Goal: Transaction & Acquisition: Book appointment/travel/reservation

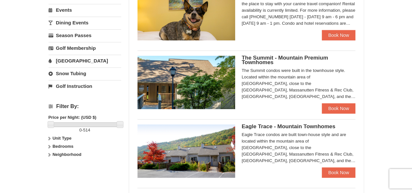
scroll to position [217, 0]
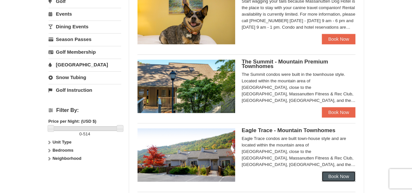
click at [345, 178] on link "Book Now" at bounding box center [339, 176] width 34 height 10
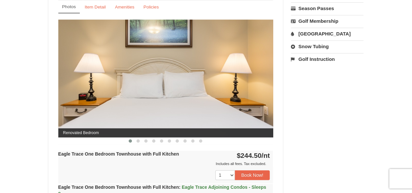
scroll to position [261, 0]
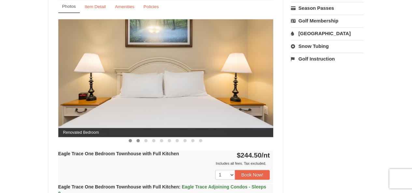
click at [137, 139] on span at bounding box center [137, 140] width 3 height 3
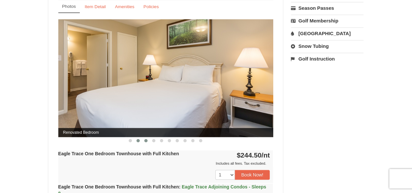
click at [144, 140] on span at bounding box center [145, 140] width 3 height 3
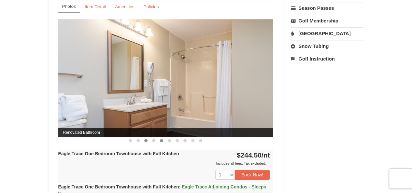
click at [162, 140] on span at bounding box center [161, 140] width 3 height 3
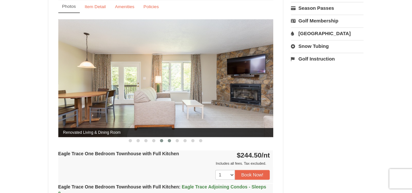
click at [169, 140] on span at bounding box center [169, 140] width 3 height 3
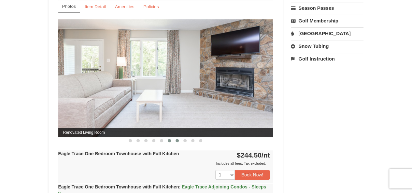
click at [179, 141] on button at bounding box center [177, 140] width 8 height 7
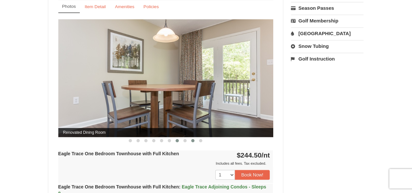
click at [193, 141] on span at bounding box center [192, 140] width 3 height 3
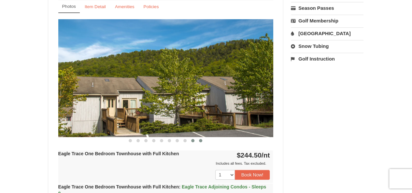
click at [201, 141] on span at bounding box center [200, 140] width 3 height 3
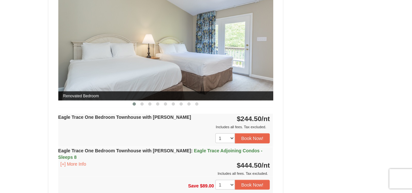
scroll to position [564, 0]
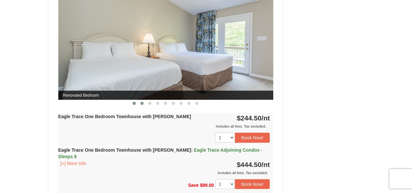
click at [142, 103] on span at bounding box center [141, 103] width 3 height 3
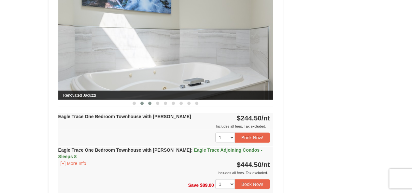
click at [150, 102] on span at bounding box center [149, 103] width 3 height 3
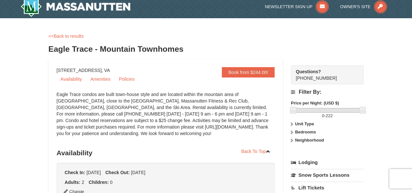
scroll to position [0, 0]
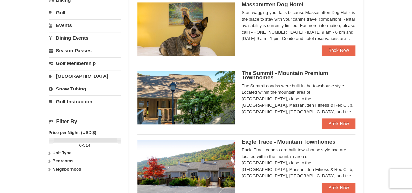
scroll to position [217, 0]
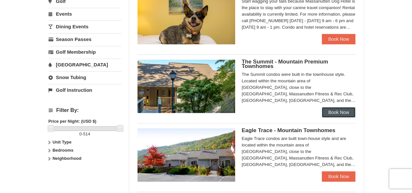
click at [336, 111] on link "Book Now" at bounding box center [339, 112] width 34 height 10
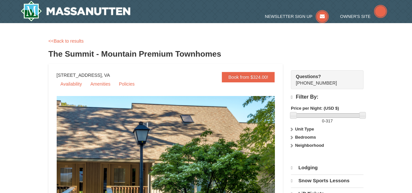
select select "10"
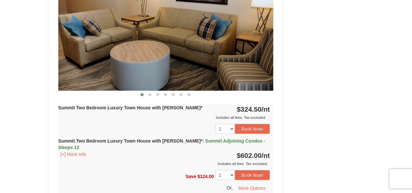
scroll to position [825, 0]
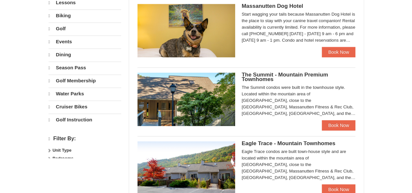
scroll to position [205, 0]
select select "10"
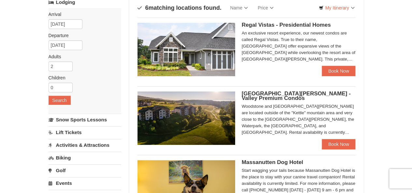
scroll to position [32, 0]
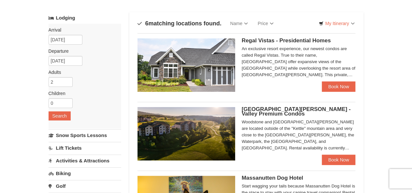
click at [303, 62] on div "An exclusive resort experience, our newest condos are called Regal Vistas. True…" at bounding box center [299, 62] width 114 height 33
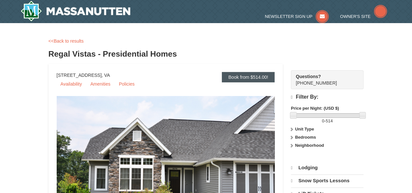
select select "10"
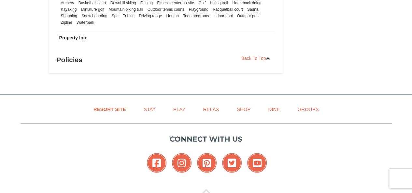
scroll to position [521, 0]
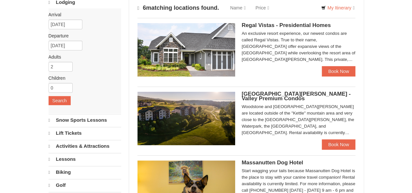
scroll to position [48, 0]
select select "10"
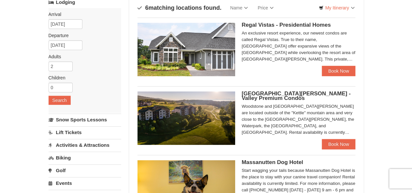
scroll to position [32, 0]
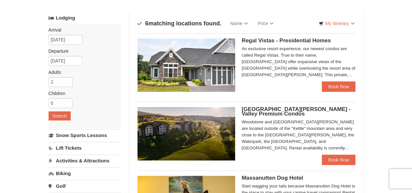
click at [290, 124] on div "Woodstone and [GEOGRAPHIC_DATA][PERSON_NAME] are located outside of the "Kettle…" at bounding box center [299, 135] width 114 height 33
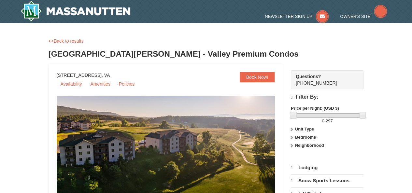
select select "10"
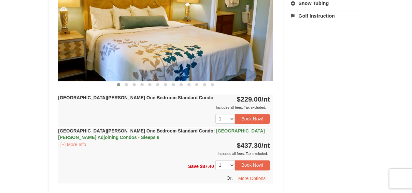
scroll to position [260, 0]
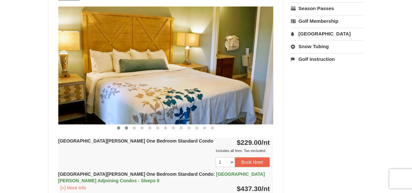
click at [126, 127] on span at bounding box center [126, 127] width 3 height 3
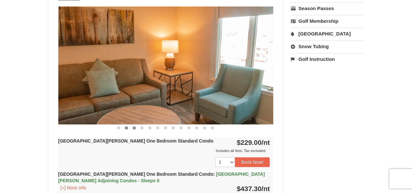
click at [134, 128] on span at bounding box center [134, 127] width 3 height 3
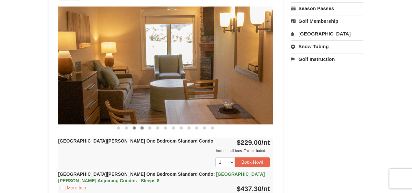
click at [142, 127] on span at bounding box center [141, 127] width 3 height 3
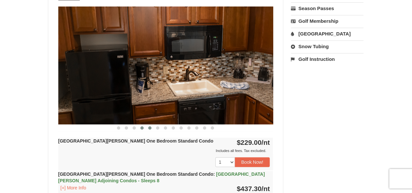
click at [150, 129] on span at bounding box center [149, 127] width 3 height 3
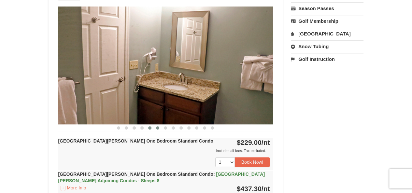
click at [157, 128] on span at bounding box center [157, 127] width 3 height 3
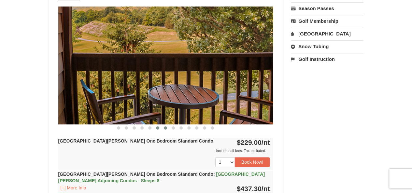
click at [166, 128] on span at bounding box center [165, 127] width 3 height 3
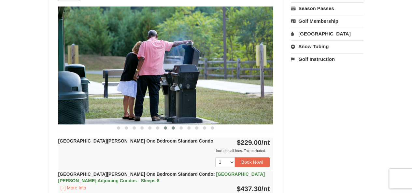
click at [173, 129] on span at bounding box center [173, 127] width 3 height 3
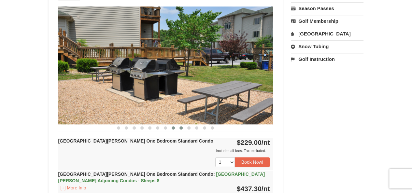
click at [180, 127] on span at bounding box center [180, 127] width 3 height 3
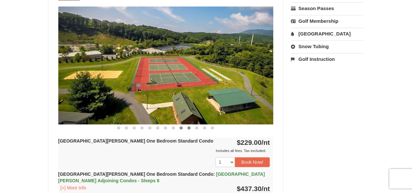
click at [190, 127] on span at bounding box center [188, 127] width 3 height 3
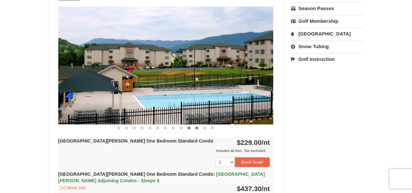
click at [197, 128] on span at bounding box center [196, 127] width 3 height 3
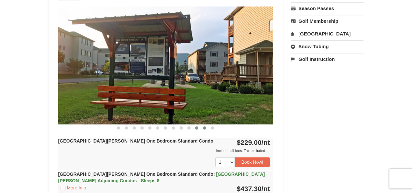
click at [205, 129] on button at bounding box center [205, 128] width 8 height 7
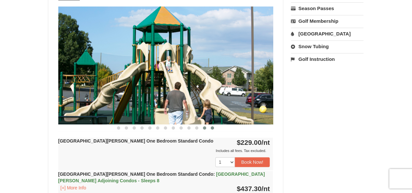
click at [214, 128] on span at bounding box center [212, 127] width 3 height 3
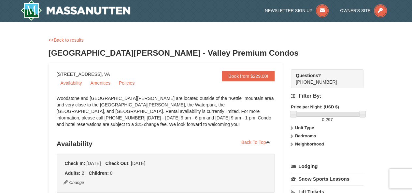
scroll to position [0, 0]
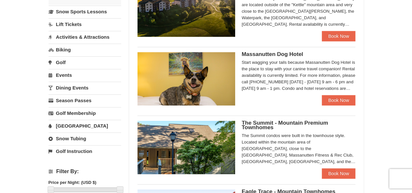
scroll to position [178, 0]
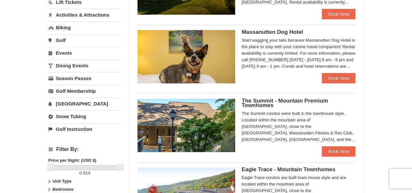
click at [277, 138] on div "The Summit condos were built in the townhouse style. Located within the mountai…" at bounding box center [299, 126] width 114 height 33
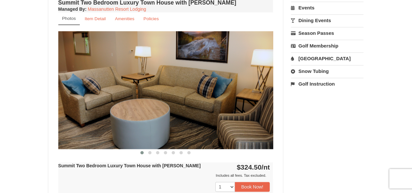
scroll to position [261, 0]
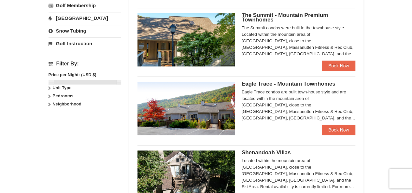
scroll to position [266, 0]
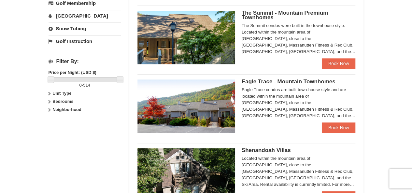
click at [301, 98] on div "Eagle Trace condos are built town-house style and are located within the mounta…" at bounding box center [299, 103] width 114 height 33
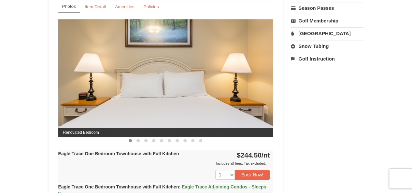
scroll to position [261, 0]
click at [139, 139] on span at bounding box center [137, 140] width 3 height 3
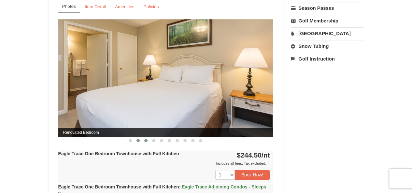
click at [146, 140] on span at bounding box center [145, 140] width 3 height 3
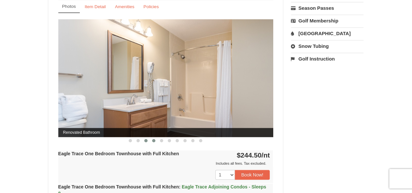
click at [155, 140] on span at bounding box center [153, 140] width 3 height 3
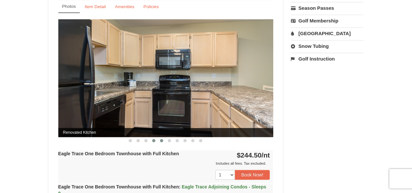
click at [162, 139] on span at bounding box center [161, 140] width 3 height 3
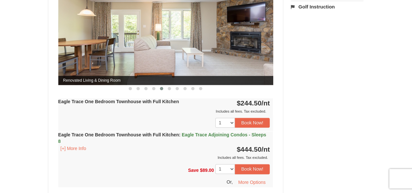
scroll to position [304, 0]
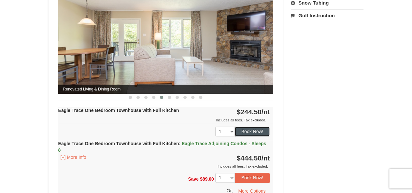
click at [255, 130] on button "Book Now!" at bounding box center [252, 132] width 35 height 10
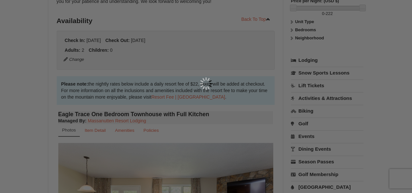
scroll to position [64, 0]
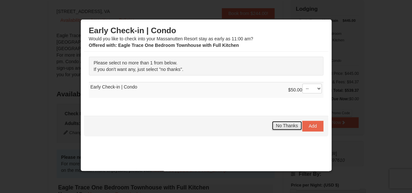
click at [287, 126] on span "No Thanks" at bounding box center [287, 125] width 22 height 5
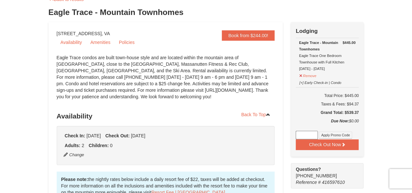
scroll to position [87, 0]
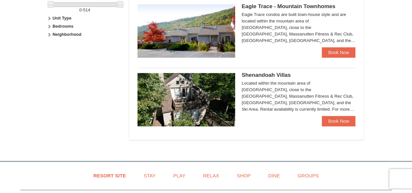
scroll to position [341, 0]
click at [271, 89] on div "Located within the mountain area of [GEOGRAPHIC_DATA], close to the [GEOGRAPHIC…" at bounding box center [299, 96] width 114 height 33
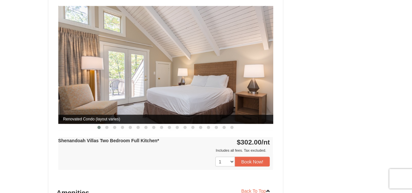
scroll to position [477, 0]
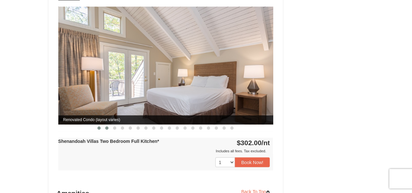
click at [107, 125] on button at bounding box center [107, 128] width 8 height 7
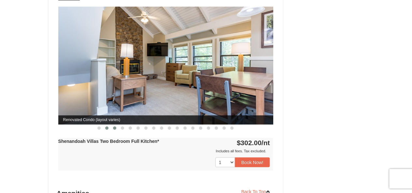
click at [113, 126] on span at bounding box center [114, 127] width 3 height 3
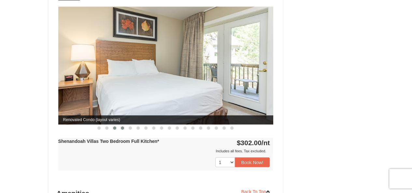
click at [120, 125] on button at bounding box center [123, 128] width 8 height 7
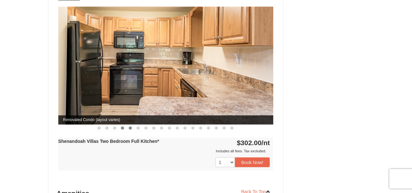
click at [131, 126] on span at bounding box center [130, 127] width 3 height 3
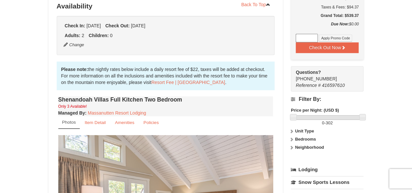
scroll to position [0, 0]
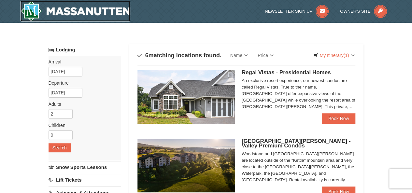
click at [92, 11] on img at bounding box center [76, 11] width 110 height 21
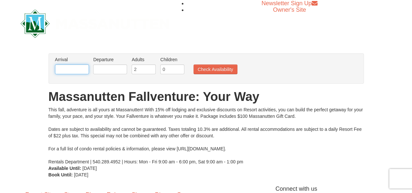
click at [74, 70] on input "text" at bounding box center [72, 69] width 34 height 10
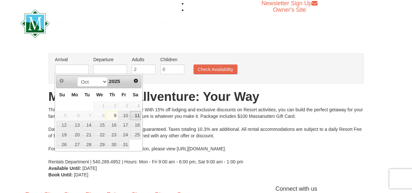
click at [135, 115] on link "11" at bounding box center [135, 115] width 11 height 9
type input "[DATE]"
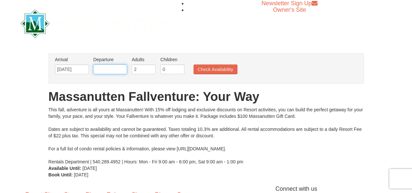
click at [107, 70] on input "text" at bounding box center [110, 69] width 34 height 10
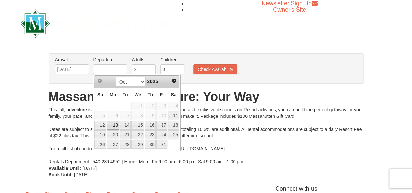
click at [116, 125] on link "13" at bounding box center [112, 125] width 12 height 9
type input "[DATE]"
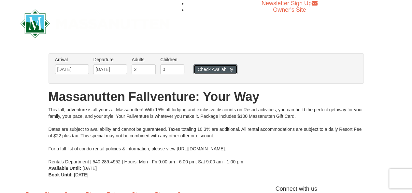
click at [220, 71] on button "Check Availability" at bounding box center [215, 69] width 44 height 10
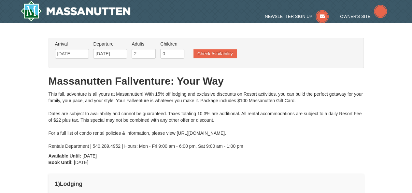
type input "[DATE]"
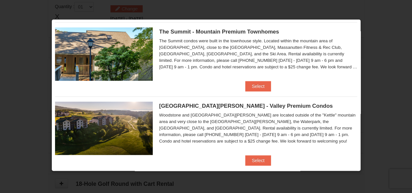
scroll to position [261, 0]
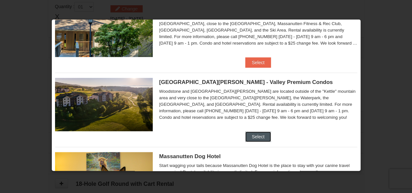
click at [253, 134] on button "Select" at bounding box center [258, 137] width 26 height 10
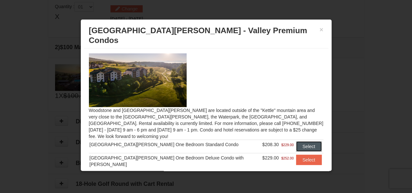
click at [306, 141] on button "Select" at bounding box center [309, 146] width 26 height 10
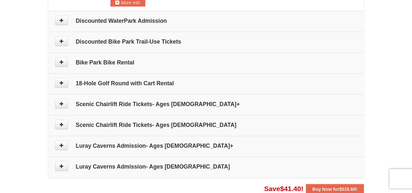
scroll to position [329, 0]
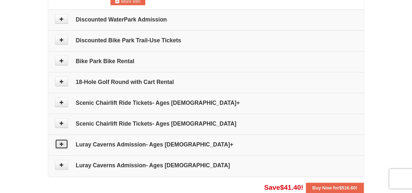
click at [61, 142] on icon at bounding box center [61, 144] width 5 height 5
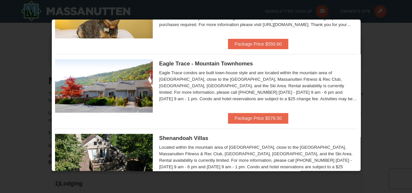
scroll to position [0, 0]
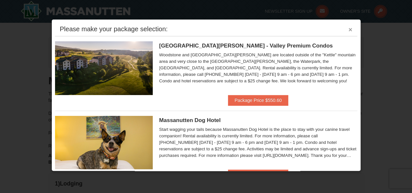
click at [348, 29] on button "×" at bounding box center [350, 29] width 4 height 7
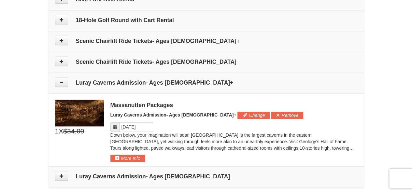
scroll to position [434, 0]
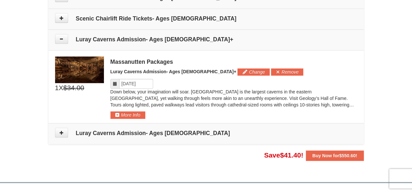
click at [116, 81] on icon at bounding box center [115, 83] width 5 height 5
click at [114, 83] on icon at bounding box center [115, 83] width 5 height 5
click at [237, 69] on button "Change" at bounding box center [253, 71] width 32 height 7
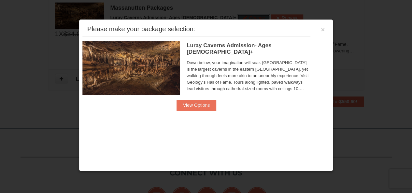
scroll to position [488, 0]
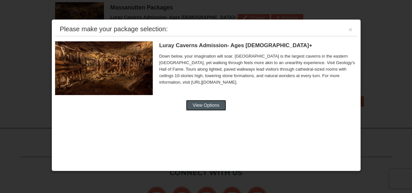
click at [214, 107] on button "View Options" at bounding box center [206, 105] width 40 height 10
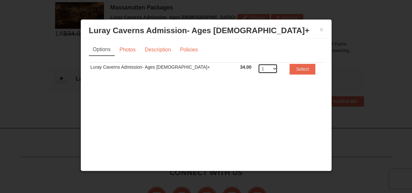
click at [258, 68] on select "1 2 3 4 5 6 7 8 9 10 11 12 13 14 15 16 17 18 19 20" at bounding box center [268, 69] width 20 height 10
select select "2"
click at [258, 64] on select "1 2 3 4 5 6 7 8 9 10 11 12 13 14 15 16 17 18 19 20" at bounding box center [268, 69] width 20 height 10
click at [294, 69] on button "Select" at bounding box center [302, 69] width 26 height 10
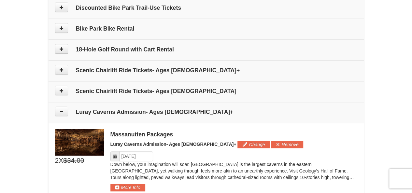
scroll to position [358, 0]
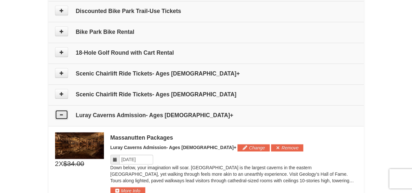
click at [62, 112] on icon at bounding box center [61, 114] width 5 height 5
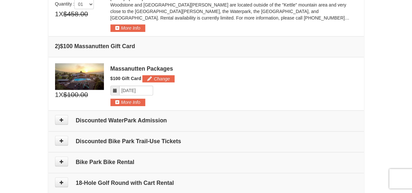
scroll to position [228, 0]
click at [135, 102] on button "More Info" at bounding box center [127, 102] width 35 height 7
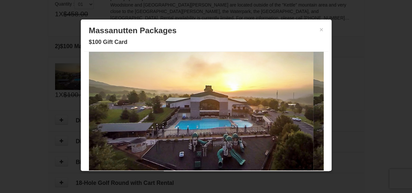
scroll to position [0, 0]
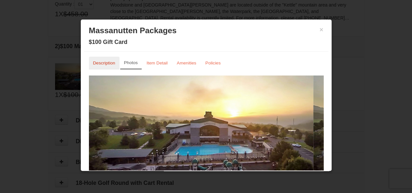
click at [101, 60] on link "Description" at bounding box center [104, 63] width 31 height 13
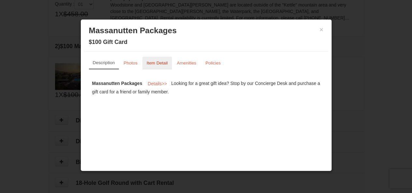
click at [158, 67] on link "Item Detail" at bounding box center [157, 63] width 30 height 13
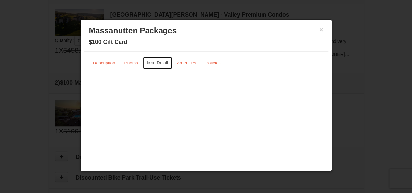
scroll to position [157, 0]
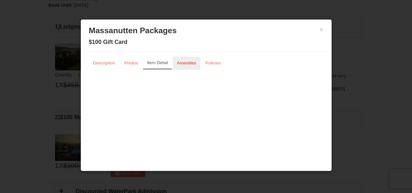
click at [185, 63] on small "Amenities" at bounding box center [187, 63] width 20 height 5
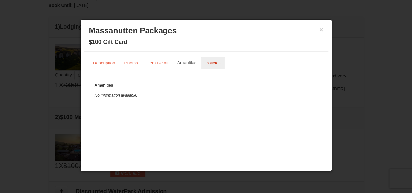
click at [213, 64] on small "Policies" at bounding box center [212, 63] width 15 height 5
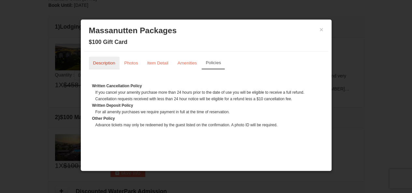
click at [102, 63] on small "Description" at bounding box center [104, 63] width 22 height 5
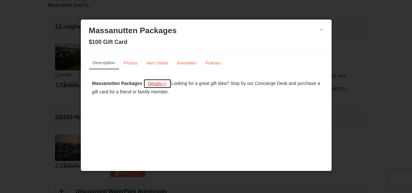
click at [155, 83] on span "Details" at bounding box center [155, 83] width 14 height 5
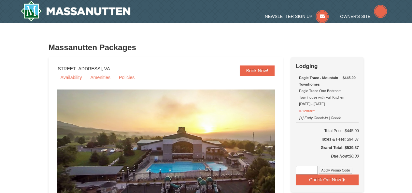
select select "10"
